Goal: Task Accomplishment & Management: Manage account settings

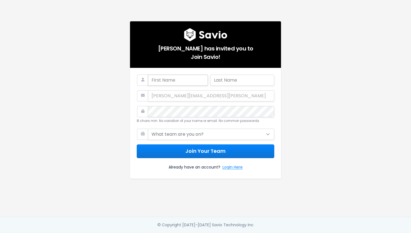
click at [168, 80] on input "text" at bounding box center [178, 79] width 60 height 11
type input "Karol"
type input "Kaczmarczyk"
click at [92, 102] on div "Evan Williams has invited you to Join Savio! Karol Kaczmarczyk karol.kaczmarczy…" at bounding box center [205, 108] width 319 height 216
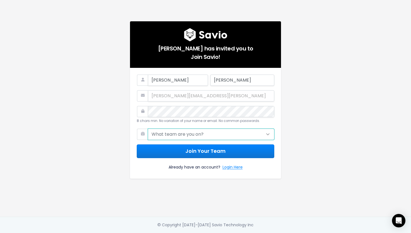
click at [165, 132] on select "What team are you on? Support Product Sales Customer Success Marketing Other" at bounding box center [211, 133] width 126 height 11
select select "OTHER"
click at [148, 128] on select "What team are you on? Support Product Sales Customer Success Marketing Other" at bounding box center [211, 133] width 126 height 11
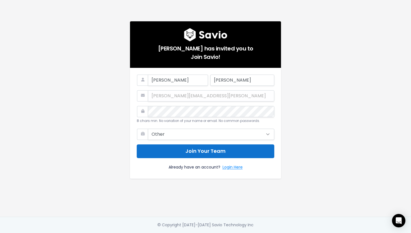
click at [161, 148] on button "Join Your Team" at bounding box center [206, 151] width 138 height 14
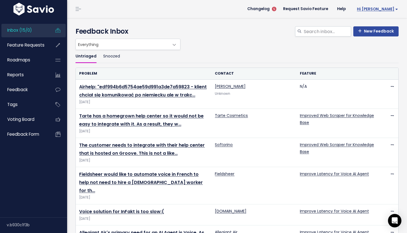
click at [384, 5] on link "Hi [PERSON_NAME]" at bounding box center [376, 9] width 52 height 9
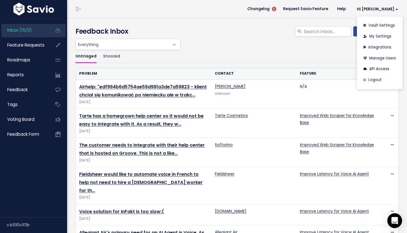
click at [393, 216] on div "Open Intercom Messenger" at bounding box center [395, 220] width 15 height 15
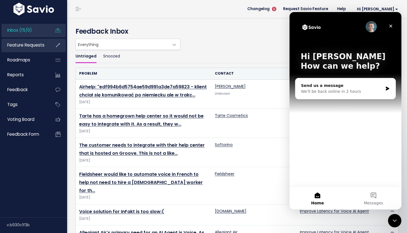
click at [24, 43] on span "Feature Requests" at bounding box center [25, 45] width 37 height 6
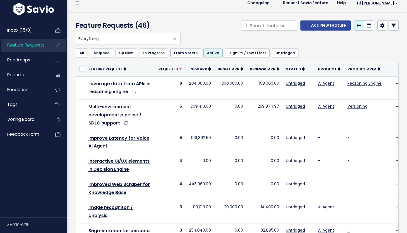
scroll to position [6, 0]
click at [389, 3] on span "Hi [PERSON_NAME]" at bounding box center [377, 3] width 41 height 4
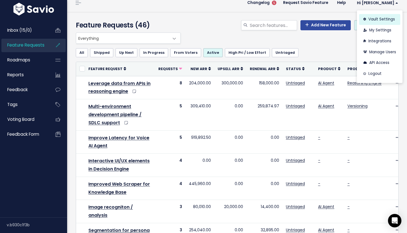
click at [373, 20] on link "Vault Settings" at bounding box center [379, 19] width 41 height 11
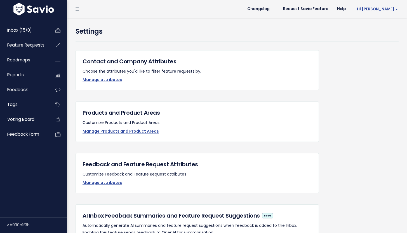
click at [382, 9] on span "Hi [PERSON_NAME]" at bounding box center [377, 9] width 41 height 4
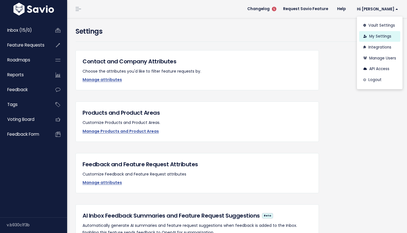
click at [369, 37] on link "My Settings" at bounding box center [379, 36] width 41 height 11
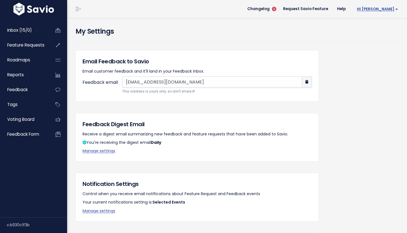
click at [384, 9] on span "Hi [PERSON_NAME]" at bounding box center [377, 9] width 41 height 4
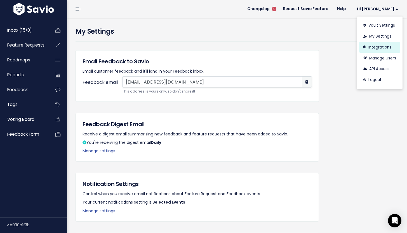
click at [373, 47] on link "Integrations" at bounding box center [379, 47] width 41 height 11
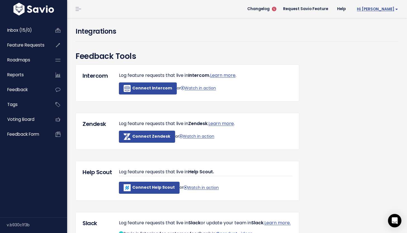
drag, startPoint x: 386, startPoint y: 7, endPoint x: 386, endPoint y: 10, distance: 3.1
click at [386, 7] on span "Hi [PERSON_NAME]" at bounding box center [377, 9] width 41 height 4
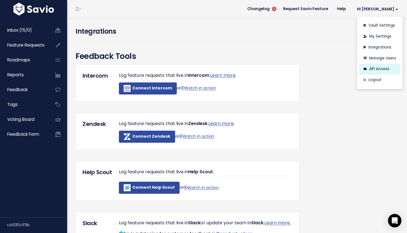
click at [376, 68] on link "API Access" at bounding box center [379, 69] width 41 height 11
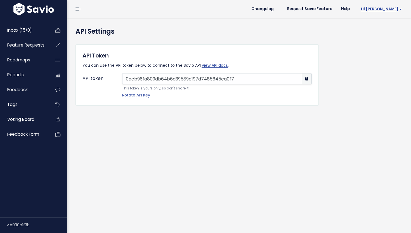
click at [391, 12] on link "Hi [PERSON_NAME]" at bounding box center [381, 9] width 52 height 9
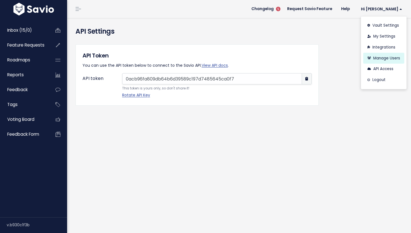
click at [376, 58] on link "Manage Users" at bounding box center [383, 58] width 41 height 11
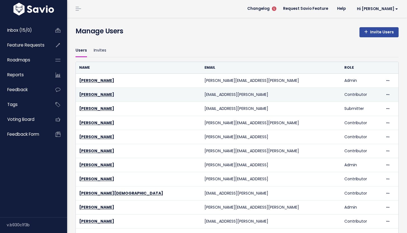
scroll to position [92, 0]
